Goal: Find specific page/section: Find specific page/section

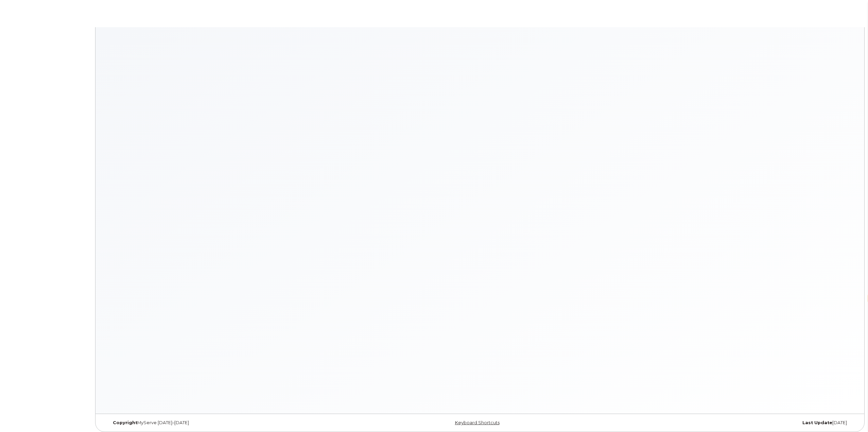
select select "en"
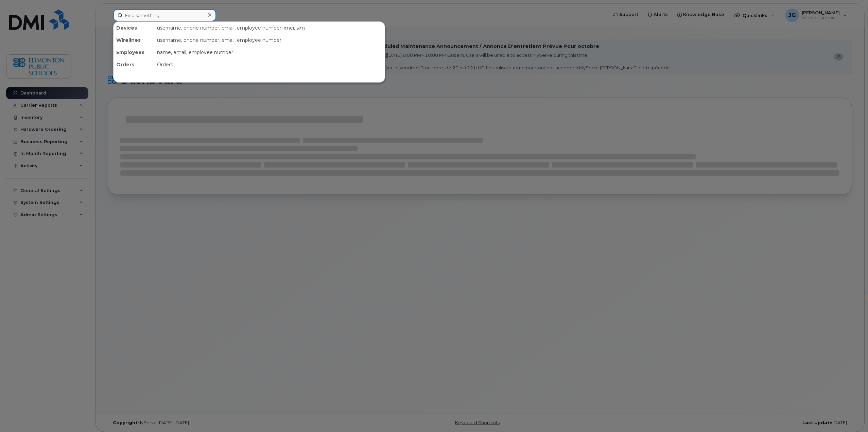
click at [158, 16] on input at bounding box center [164, 15] width 103 height 12
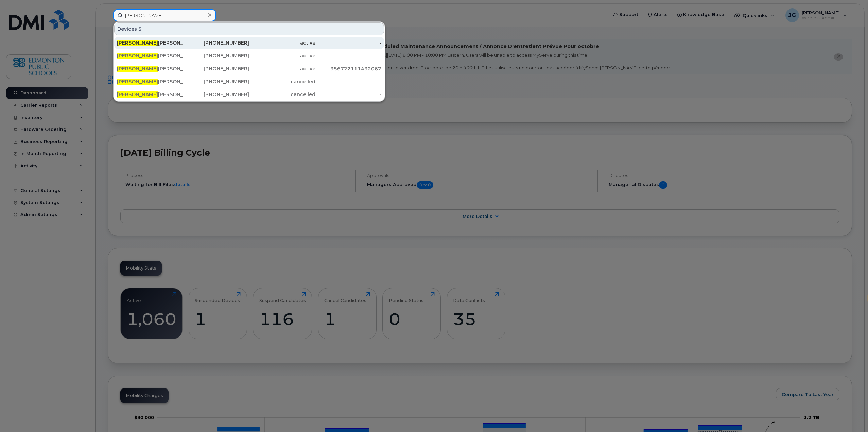
type input "jon"
click at [143, 41] on div "JON CARSTENSEN-SINHA" at bounding box center [150, 42] width 66 height 7
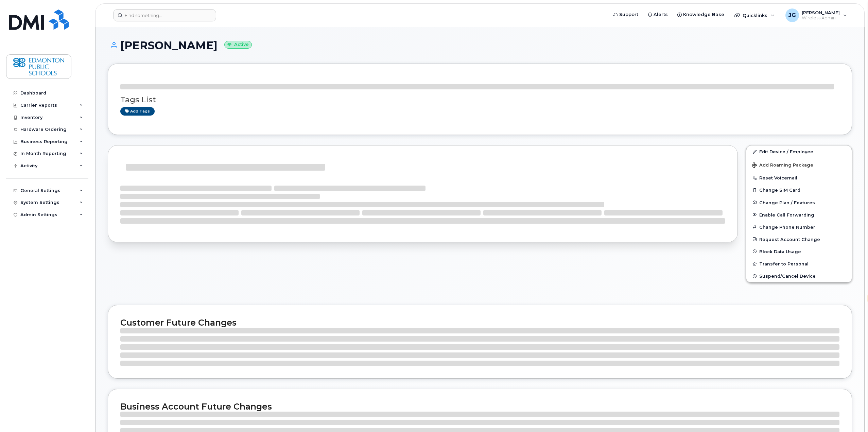
select select "en"
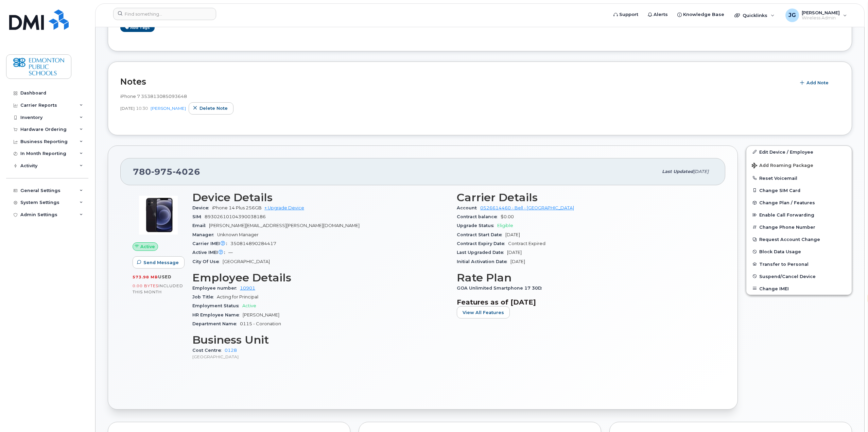
scroll to position [170, 0]
click at [363, 360] on div "Cost Centre [STREET_ADDRESS]" at bounding box center [320, 353] width 256 height 15
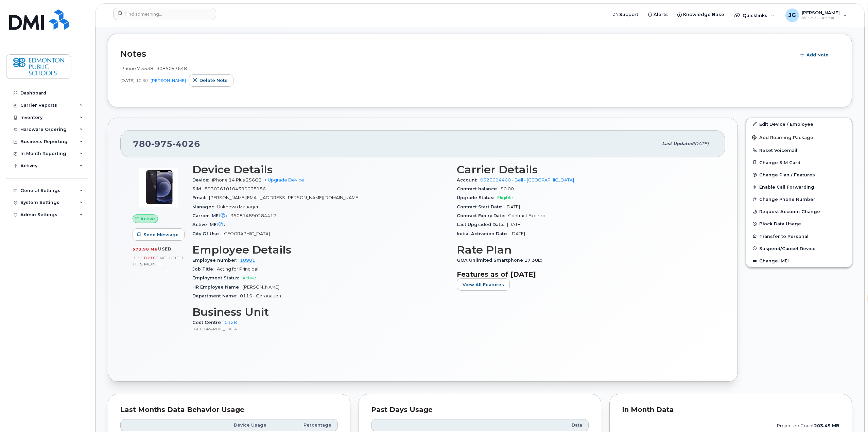
scroll to position [238, 0]
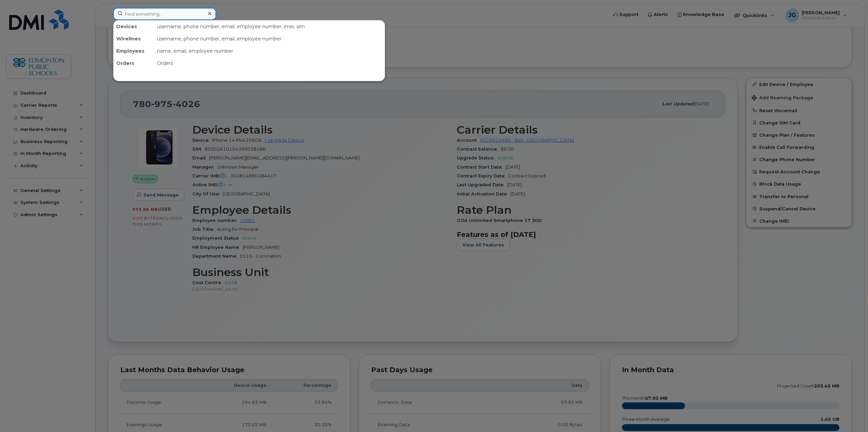
click at [185, 18] on input at bounding box center [164, 14] width 103 height 12
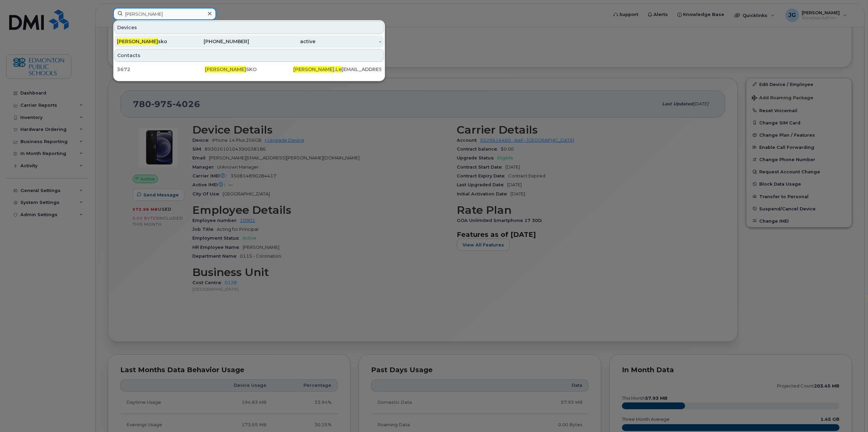
type input "[PERSON_NAME]"
click at [139, 41] on span "[PERSON_NAME]" at bounding box center [137, 41] width 41 height 6
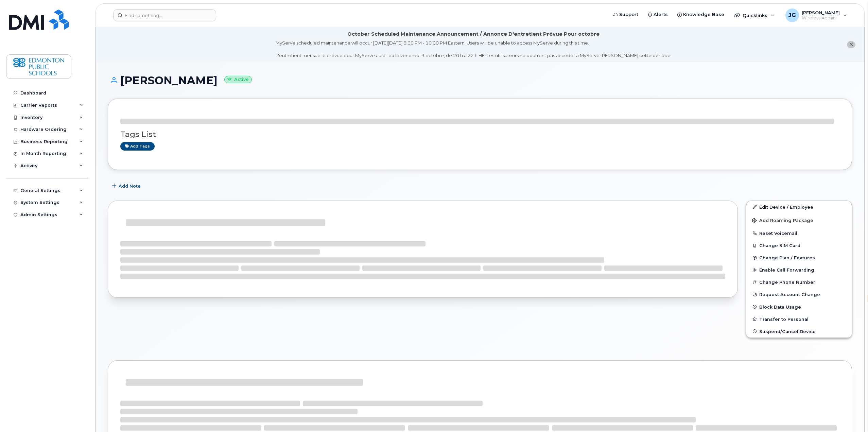
select select "en"
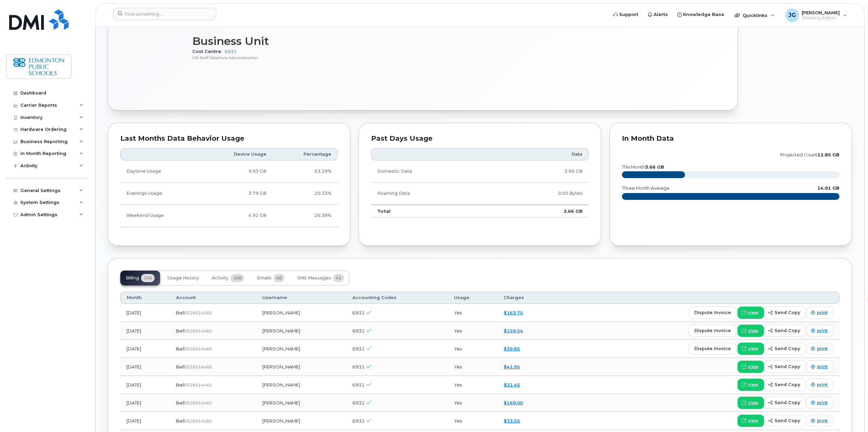
scroll to position [352, 0]
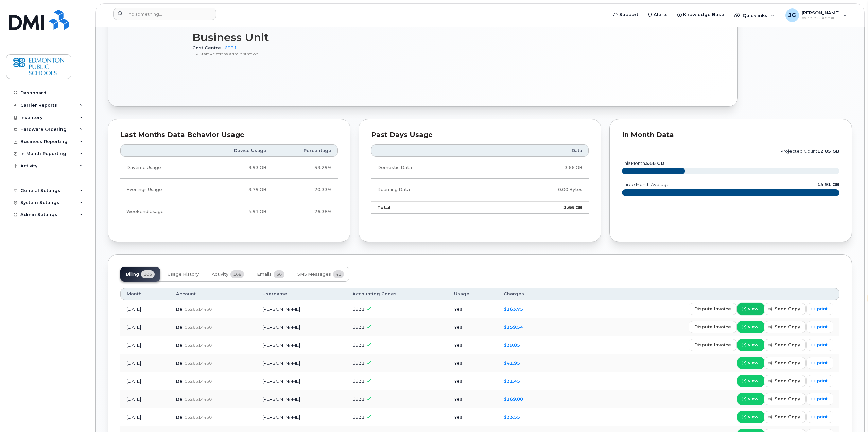
click at [756, 311] on span "view" at bounding box center [753, 309] width 10 height 6
